Goal: Obtain resource: Download file/media

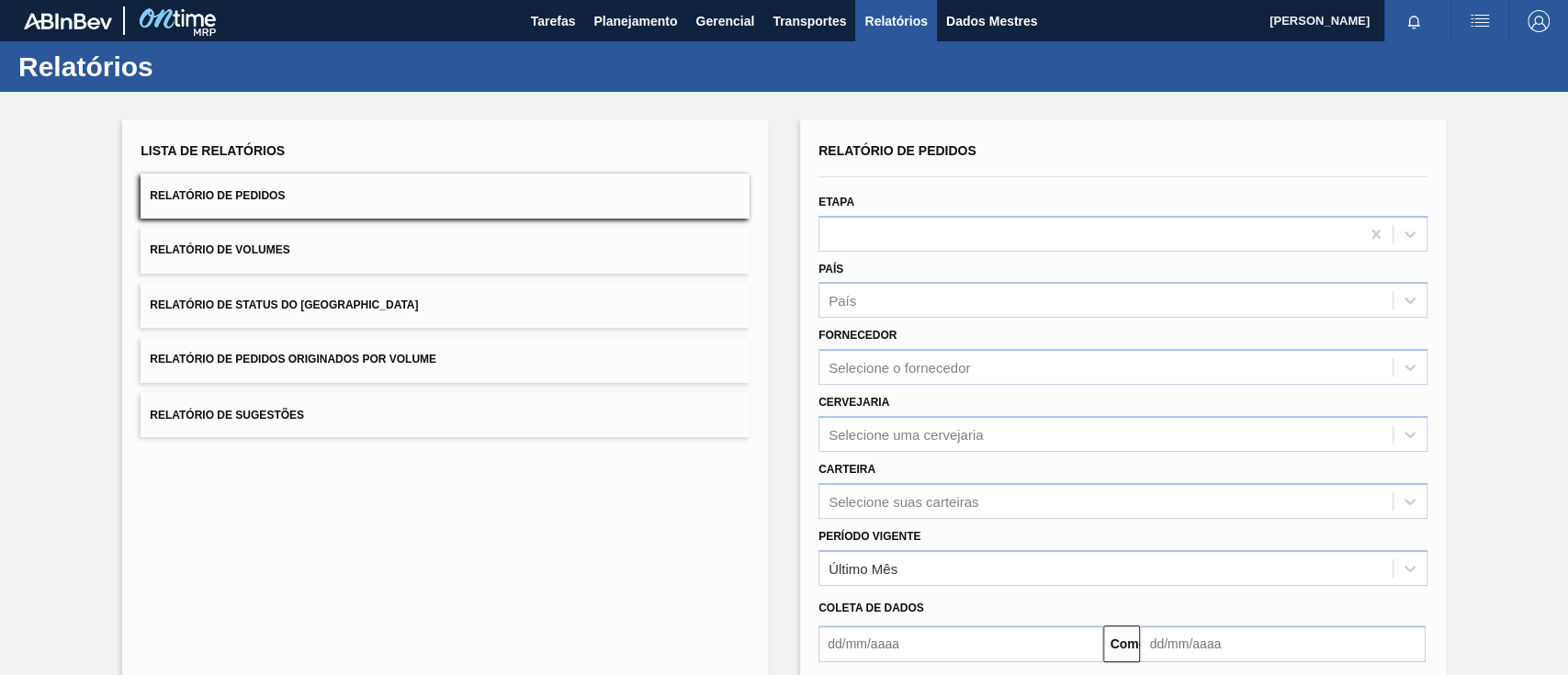
click at [479, 346] on button "Relatório de Pedidos Originados por Volume" at bounding box center [444, 359] width 609 height 45
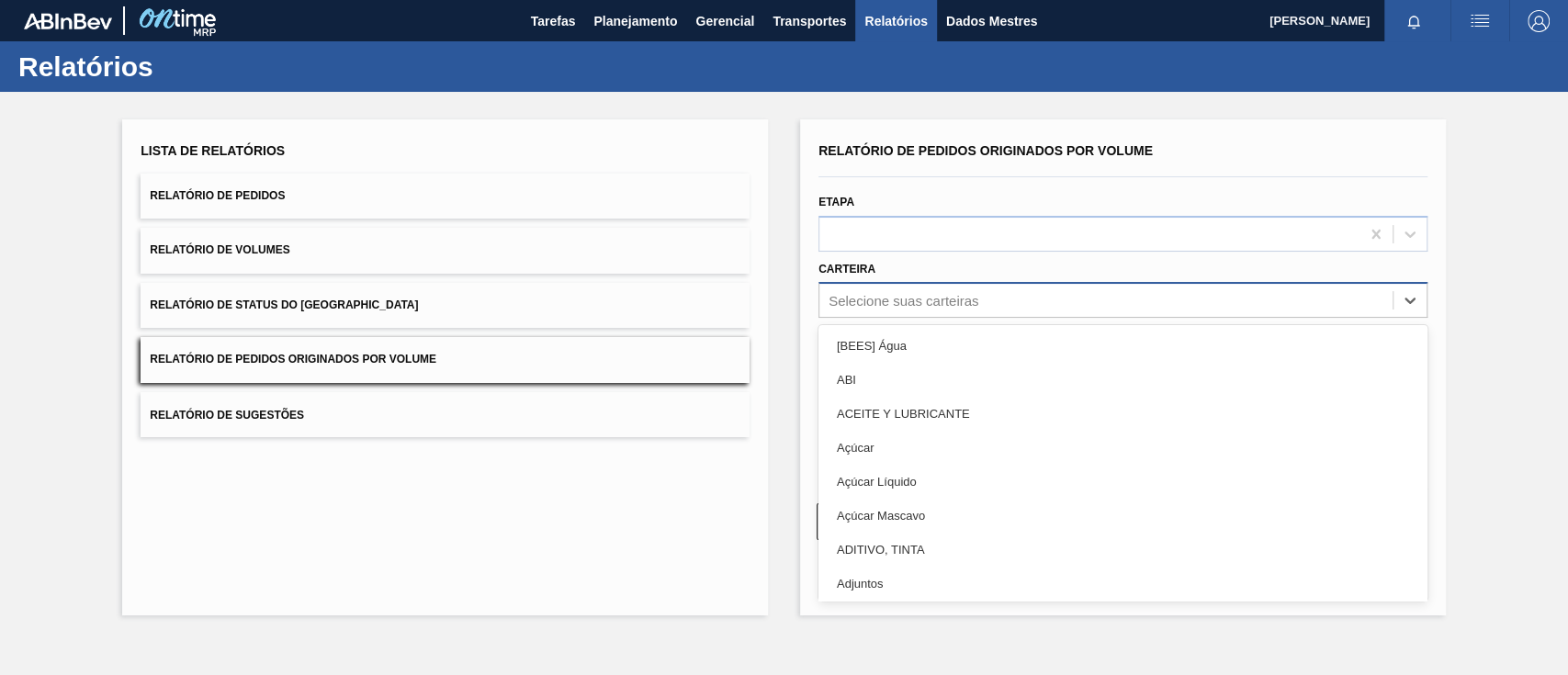
click at [911, 293] on font "Selecione suas carteiras" at bounding box center [903, 301] width 150 height 16
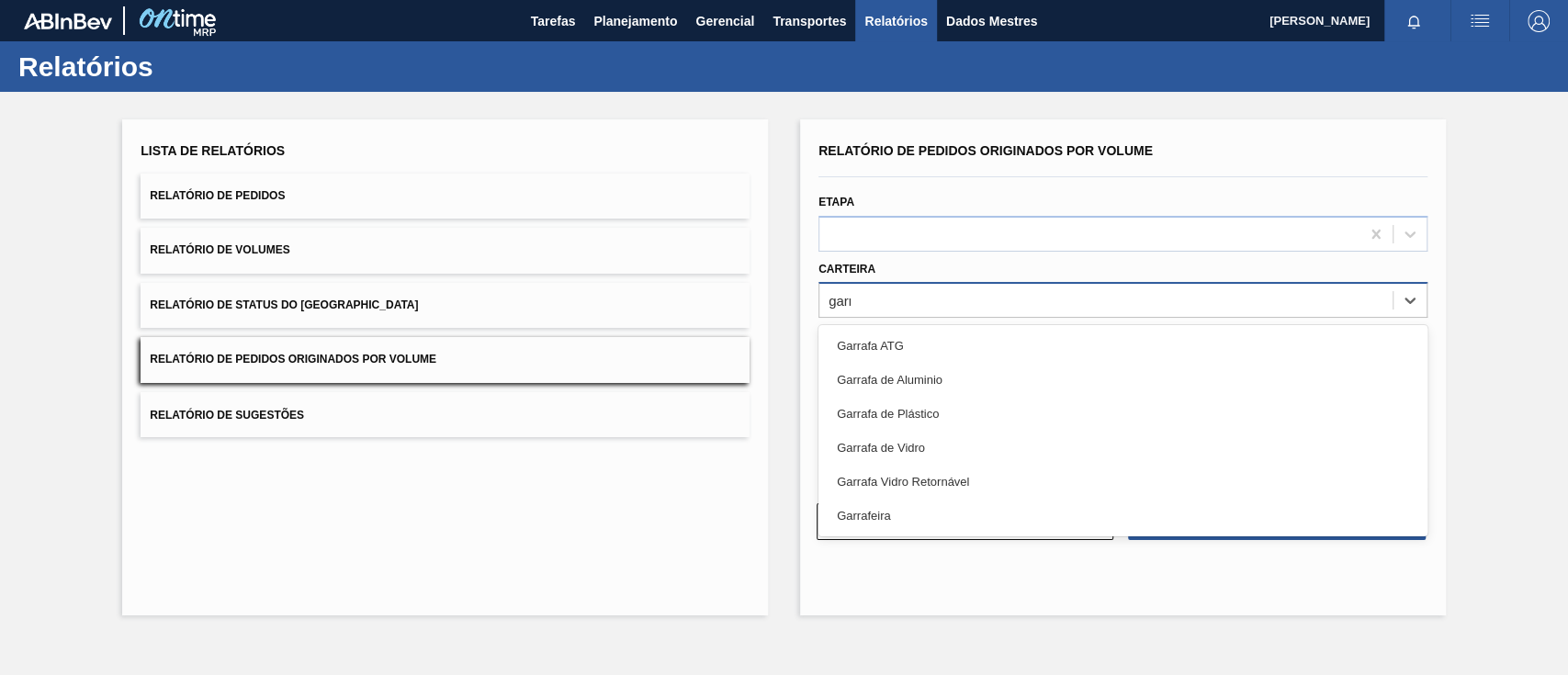
type input "garra"
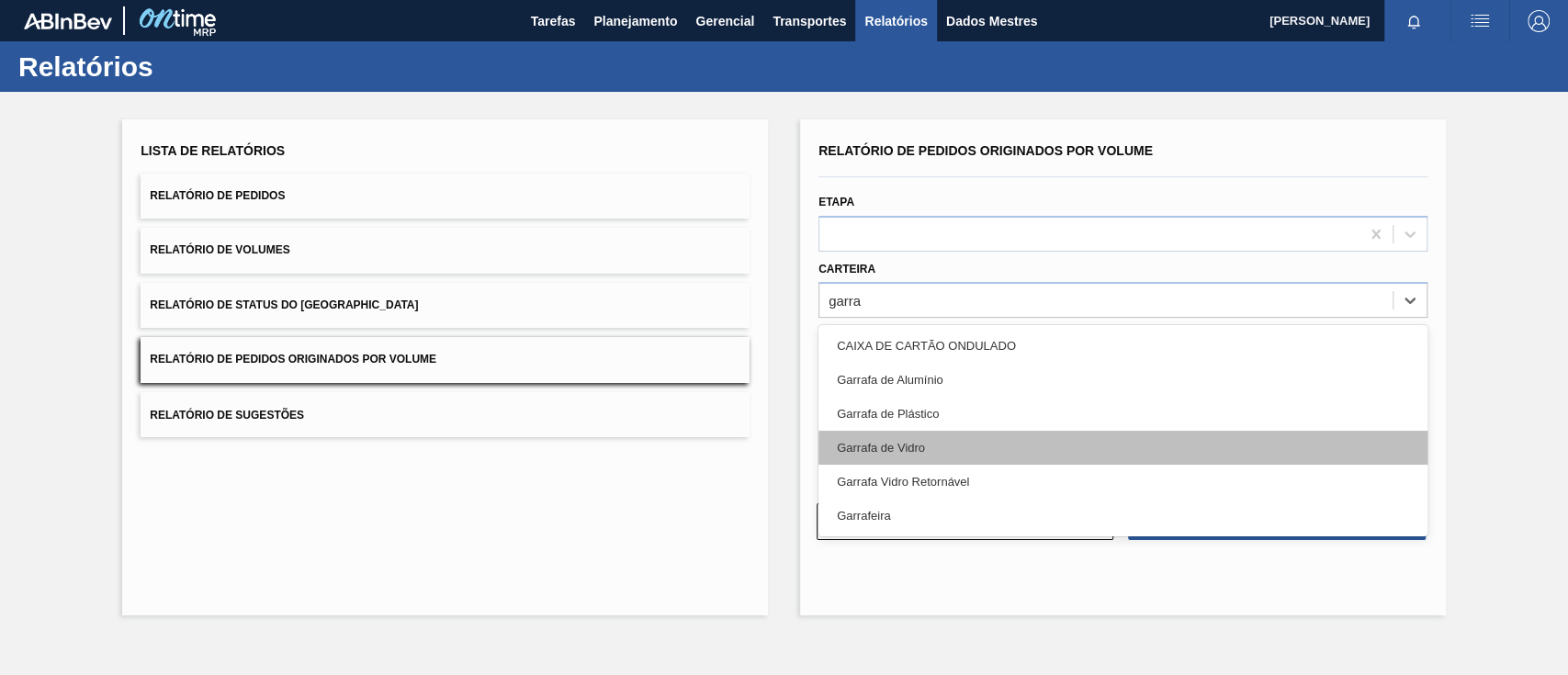
click at [893, 433] on div "CAIXA DE CARTÃO ONDULADO Garrafa de Alumínio Garrafa de Plástico Garrafa de Vid…" at bounding box center [1123, 430] width 609 height 211
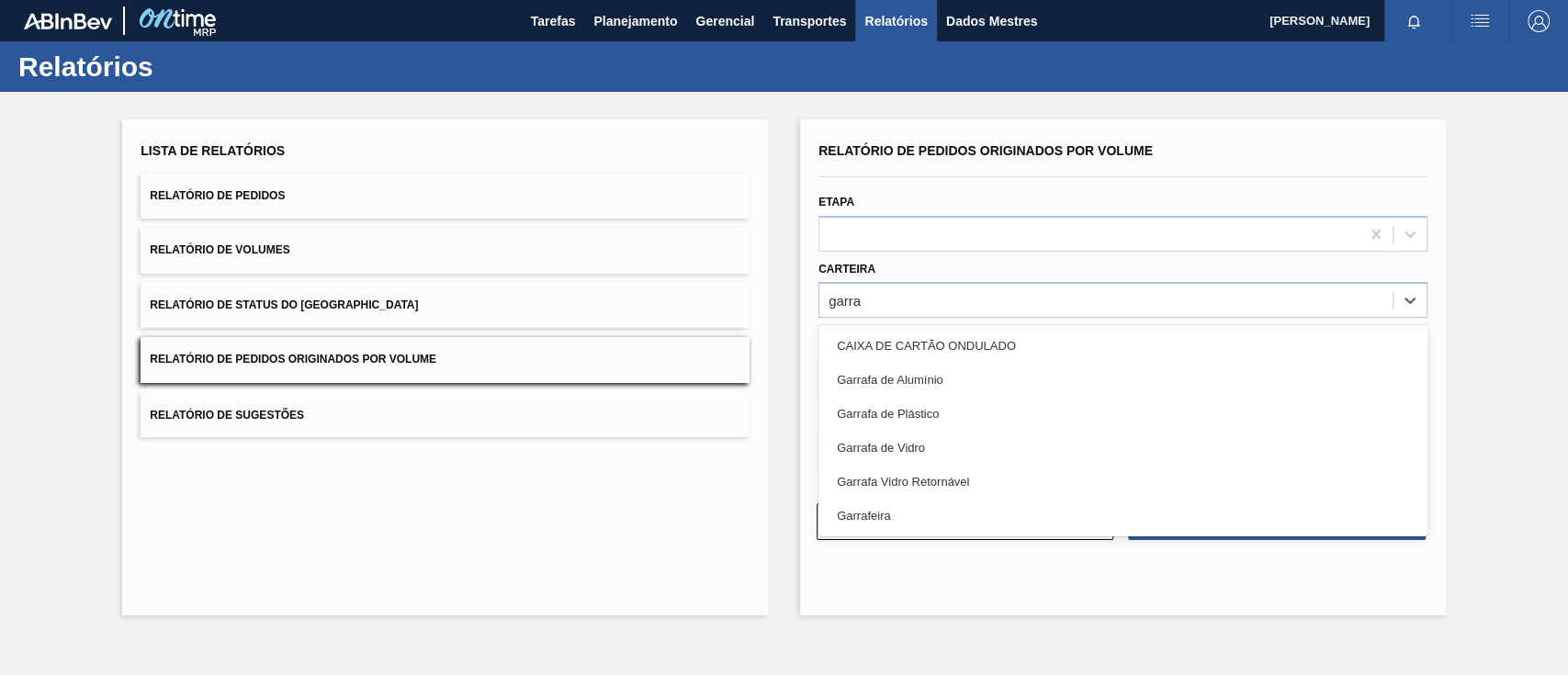
click at [893, 433] on div "Garrafa de Vidro" at bounding box center [1123, 447] width 609 height 34
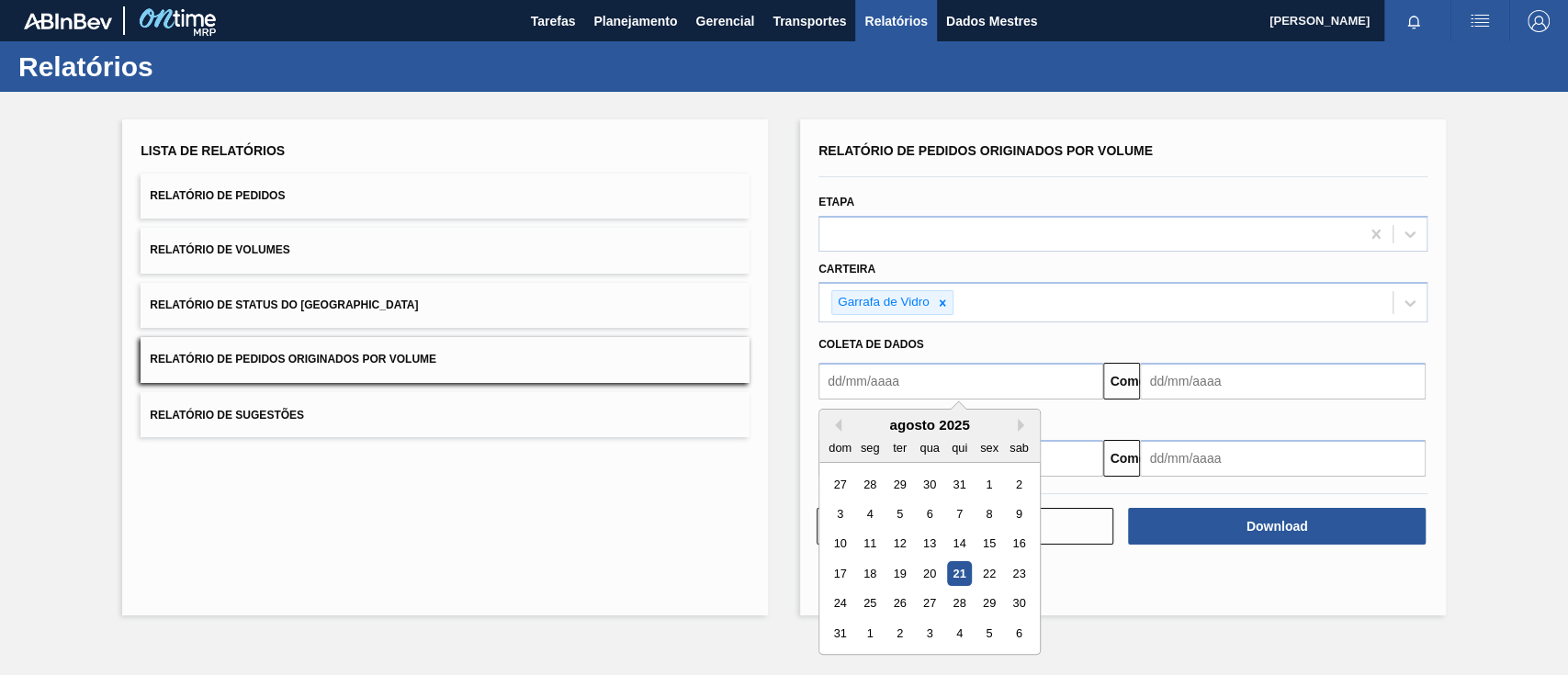
click at [883, 377] on input "text" at bounding box center [961, 381] width 284 height 37
click at [988, 485] on font "1" at bounding box center [988, 485] width 7 height 14
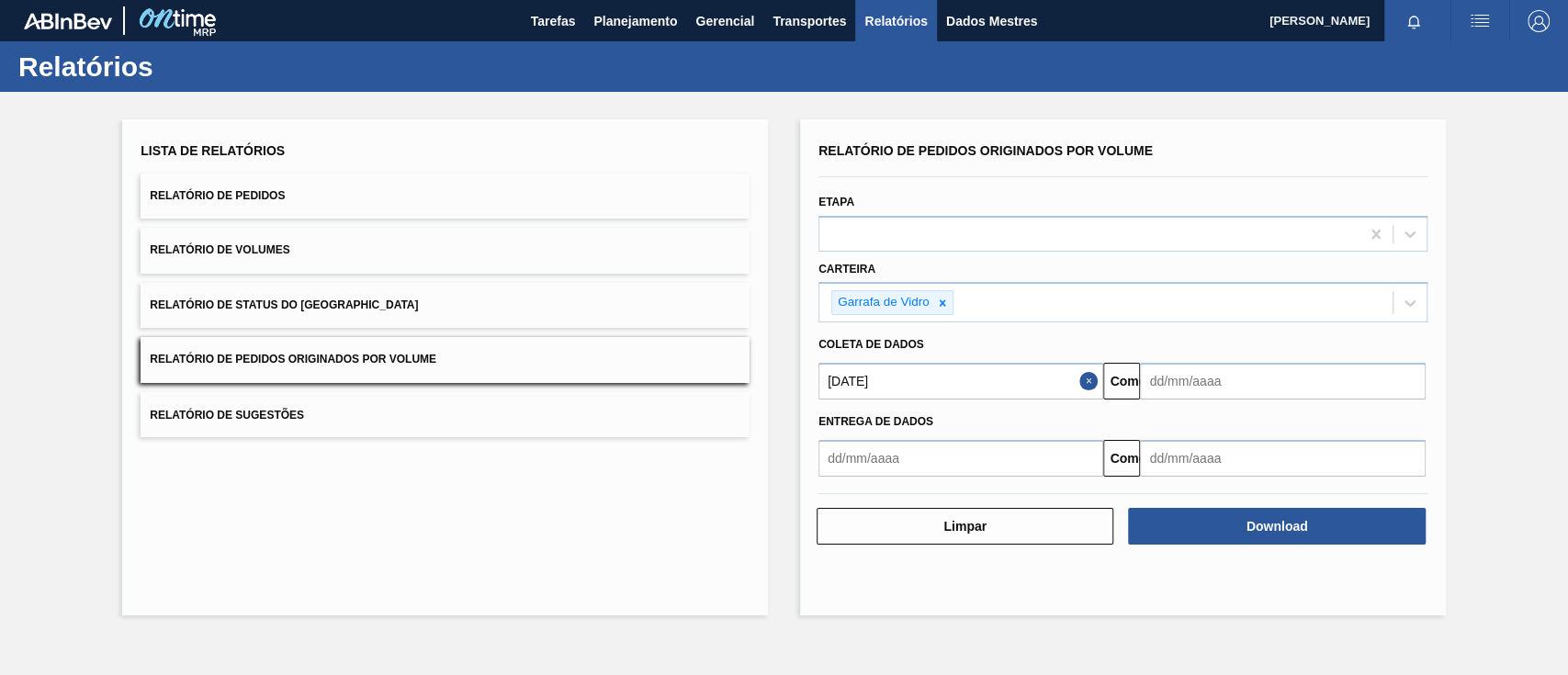
type input "[DATE]"
click at [1213, 386] on input "text" at bounding box center [1283, 381] width 284 height 37
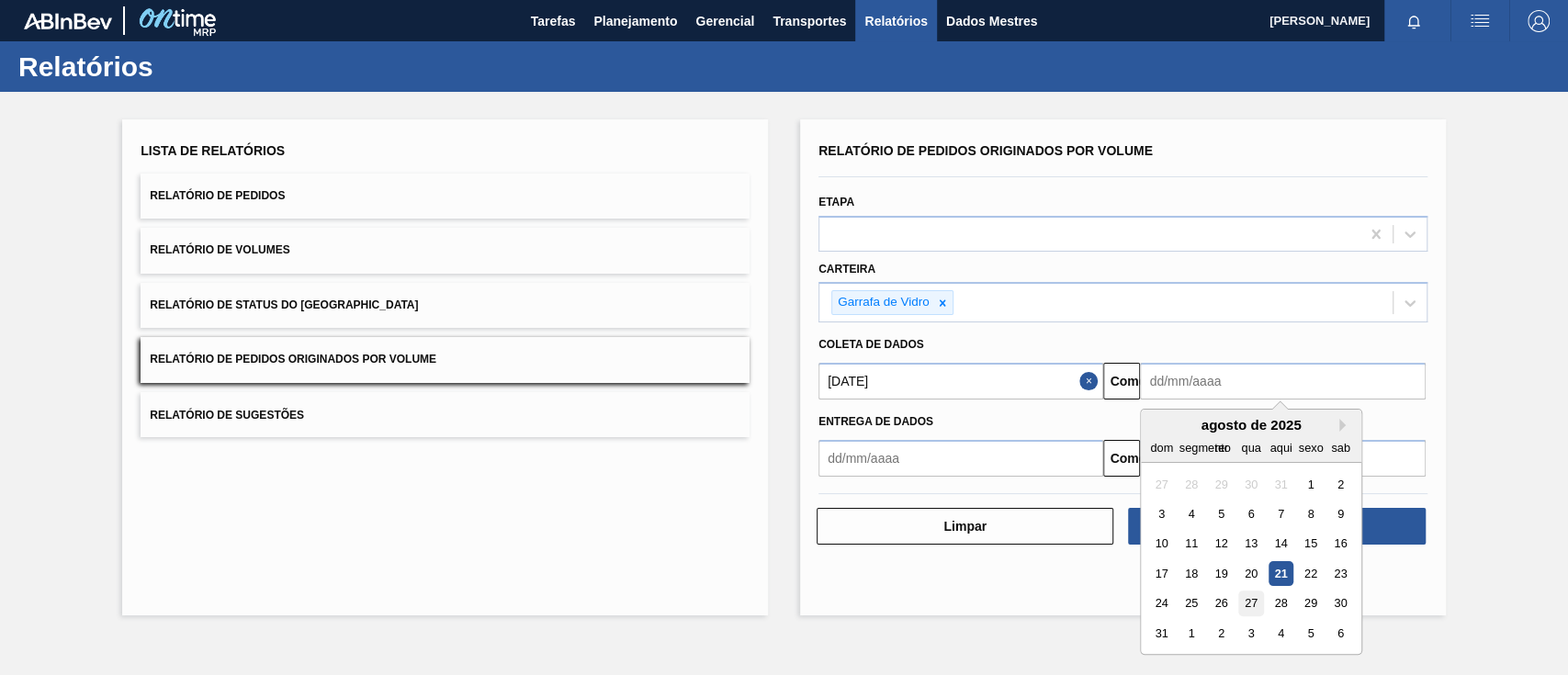
click at [1251, 591] on div "27" at bounding box center [1251, 603] width 25 height 25
type input "[DATE]"
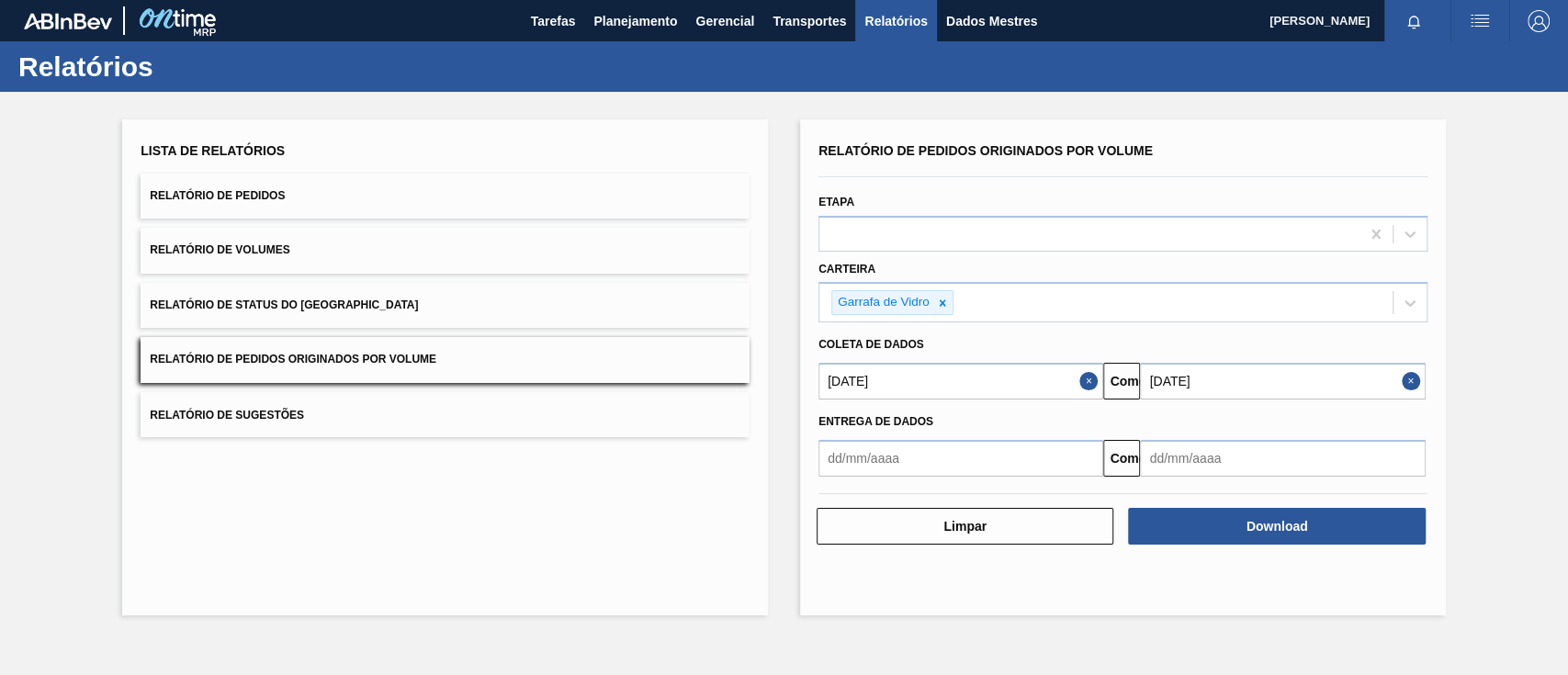
click at [1269, 551] on div "Relatório de Pedidos Originados por Volume Etapa Carteira Garrafa de Vidro Cole…" at bounding box center [1123, 367] width 646 height 495
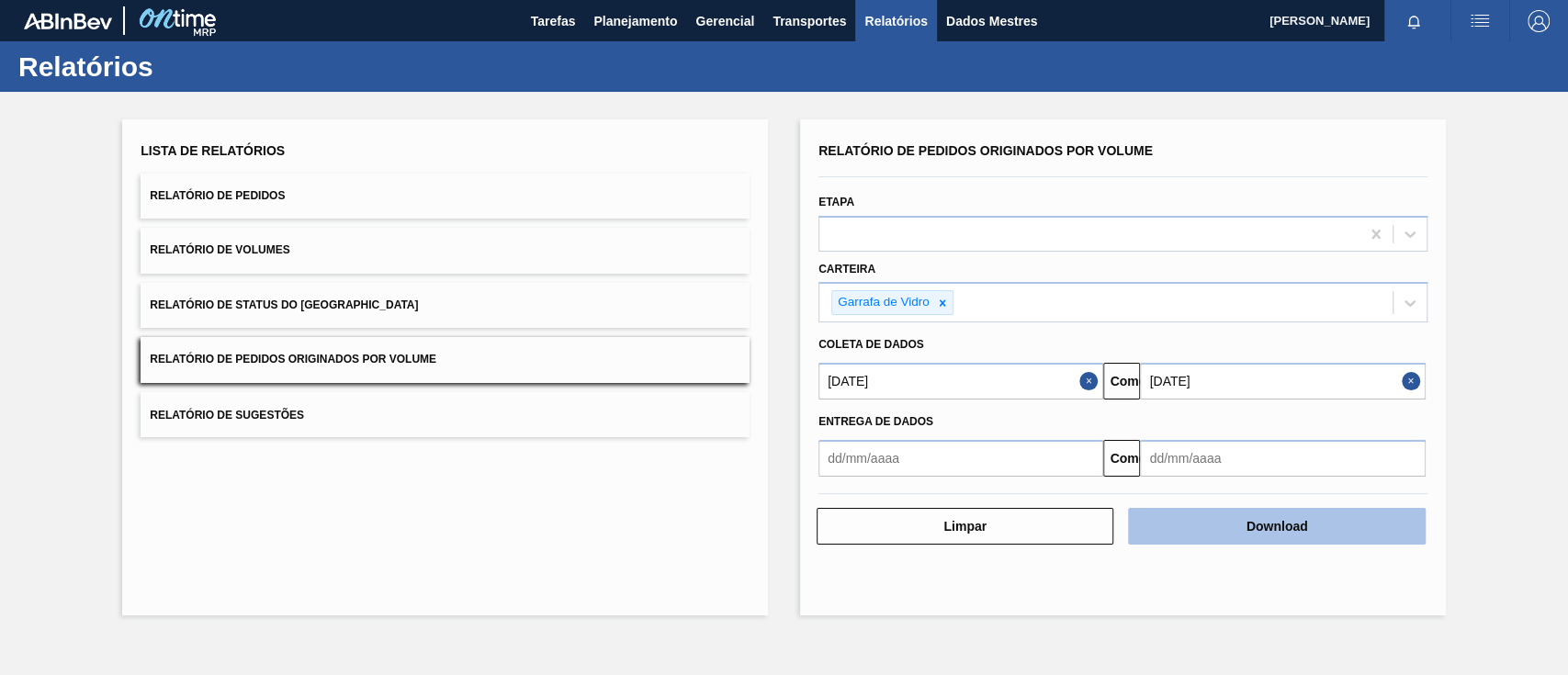
click at [1269, 525] on font "Download" at bounding box center [1278, 526] width 61 height 15
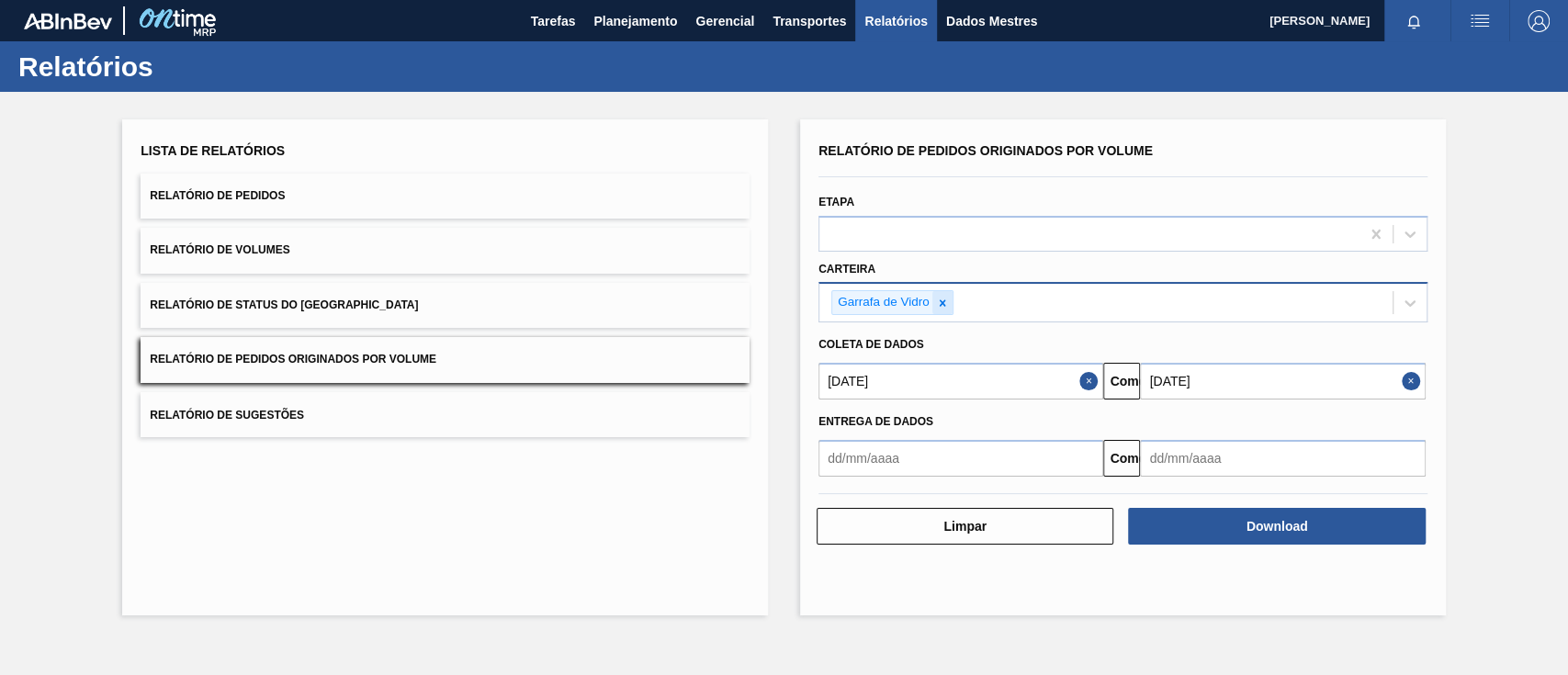
click at [944, 312] on div at bounding box center [942, 302] width 20 height 23
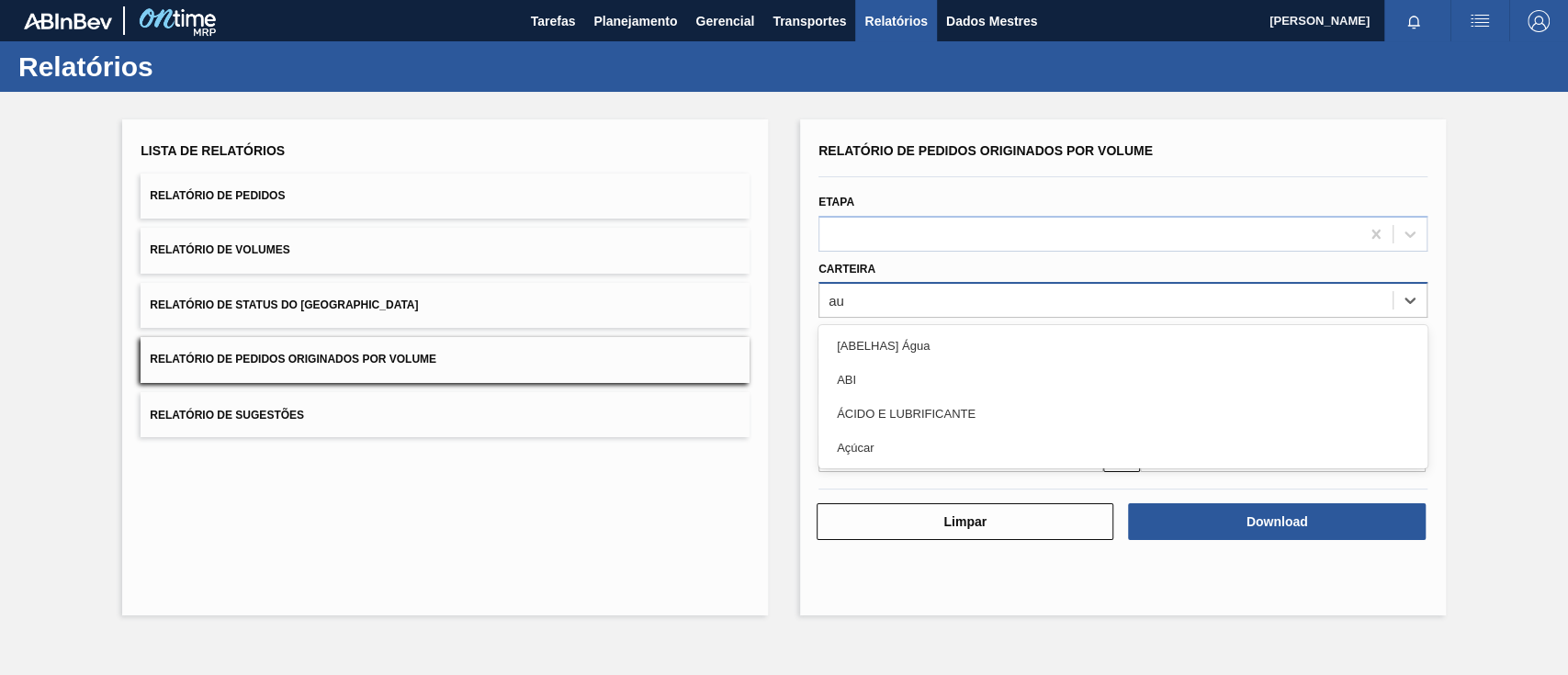
type input "a"
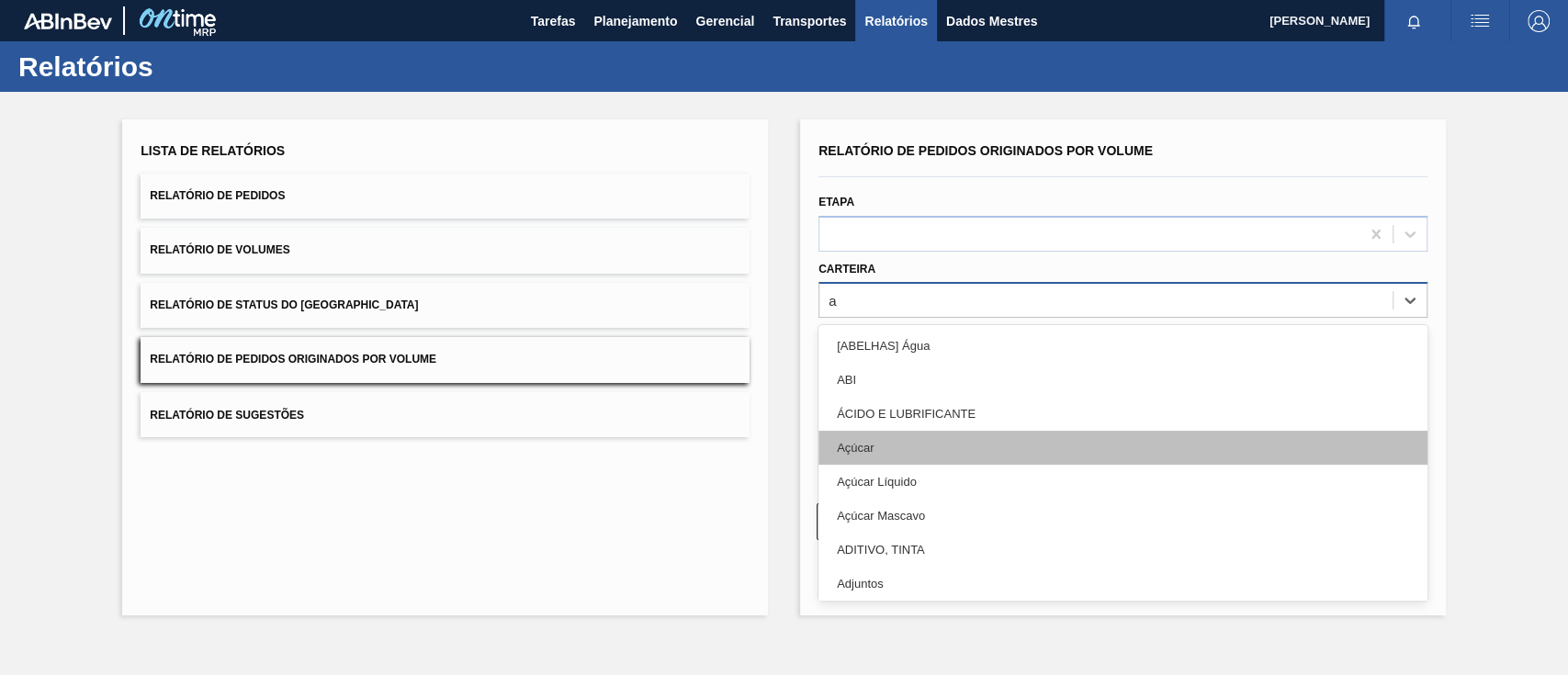
click at [879, 452] on div "Açúcar" at bounding box center [1123, 447] width 609 height 34
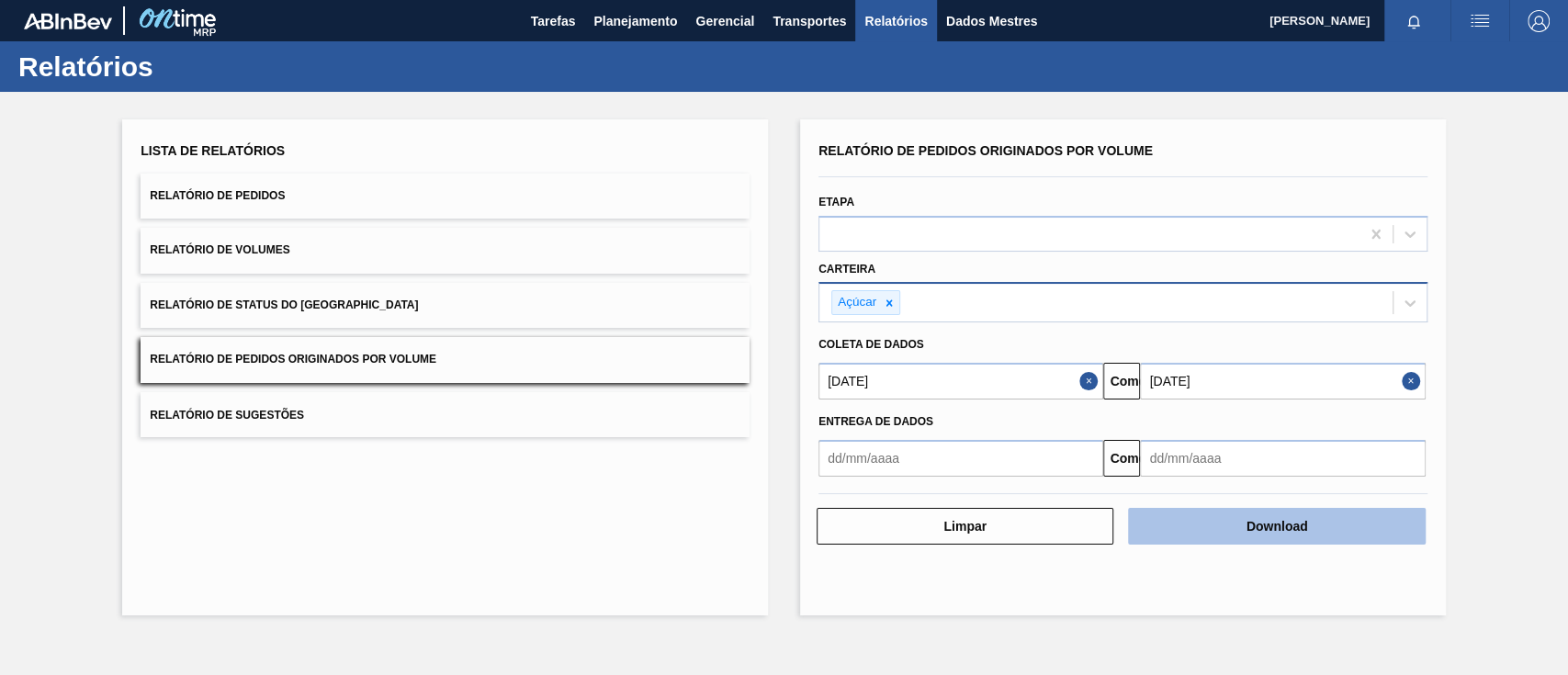
click at [1227, 533] on button "Download" at bounding box center [1277, 526] width 297 height 37
click at [1274, 519] on font "Download" at bounding box center [1278, 526] width 61 height 15
